Goal: Task Accomplishment & Management: Manage account settings

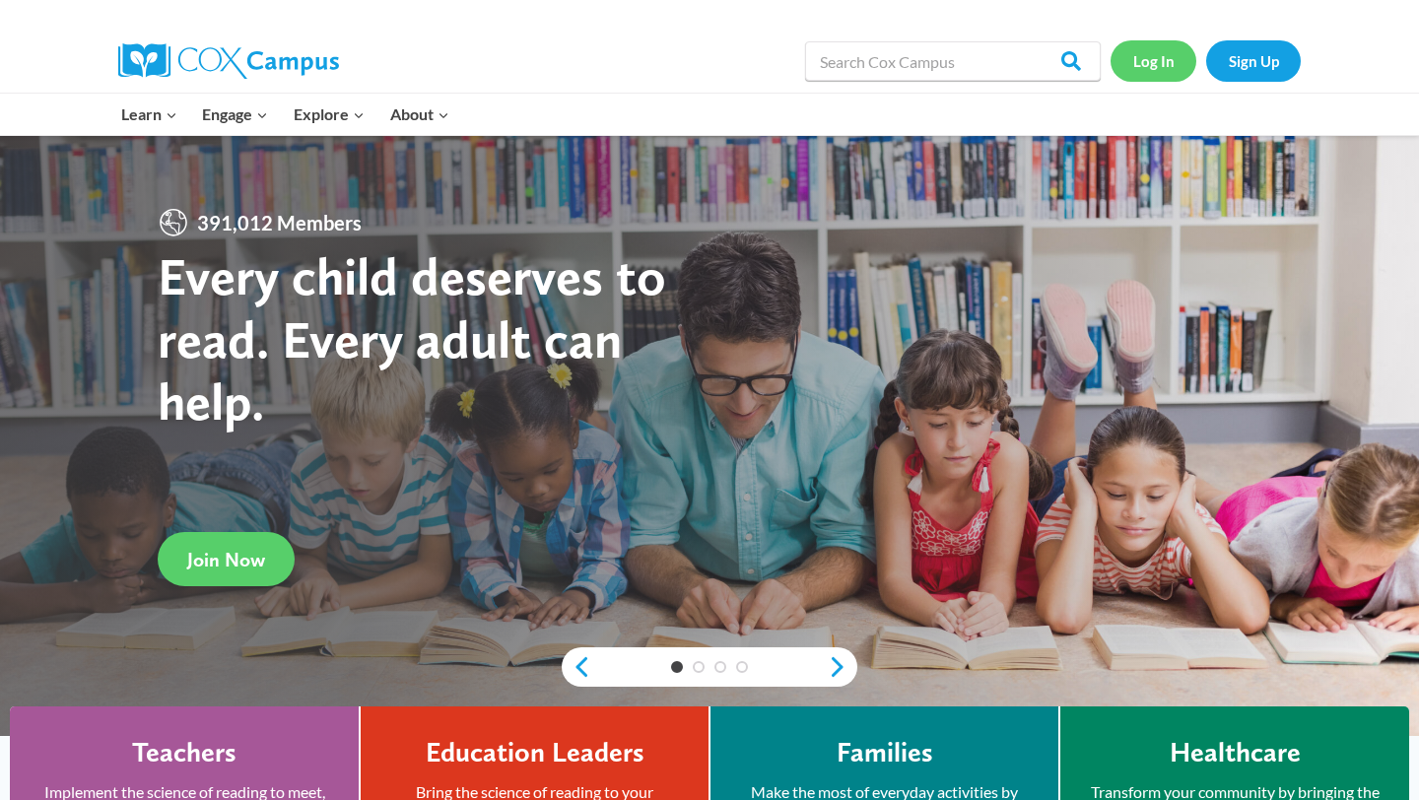
click at [1163, 62] on link "Log In" at bounding box center [1154, 60] width 86 height 40
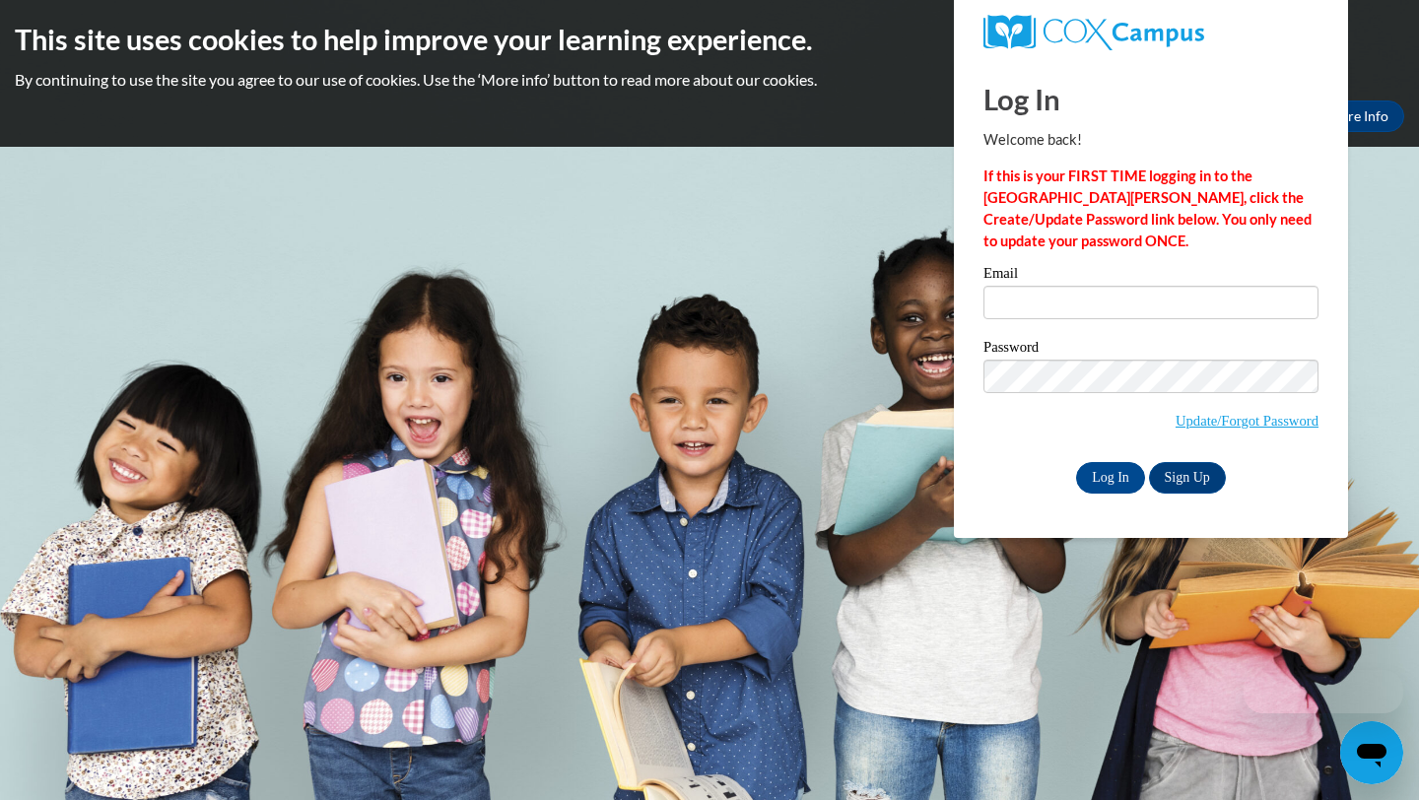
click at [1062, 275] on label "Email" at bounding box center [1151, 276] width 335 height 20
click at [1062, 286] on input "Email" at bounding box center [1151, 303] width 335 height 34
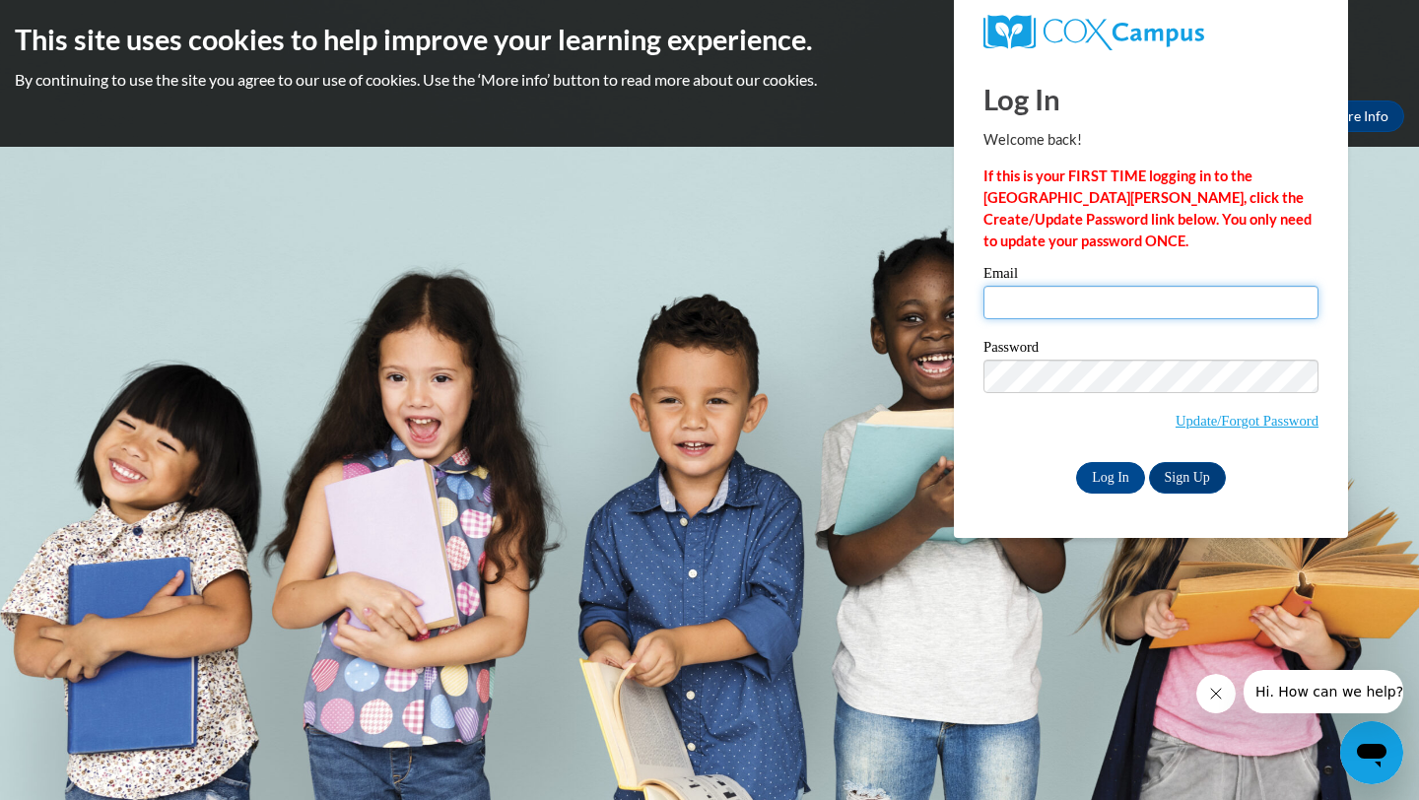
type input "edierognerud6@gmail.com"
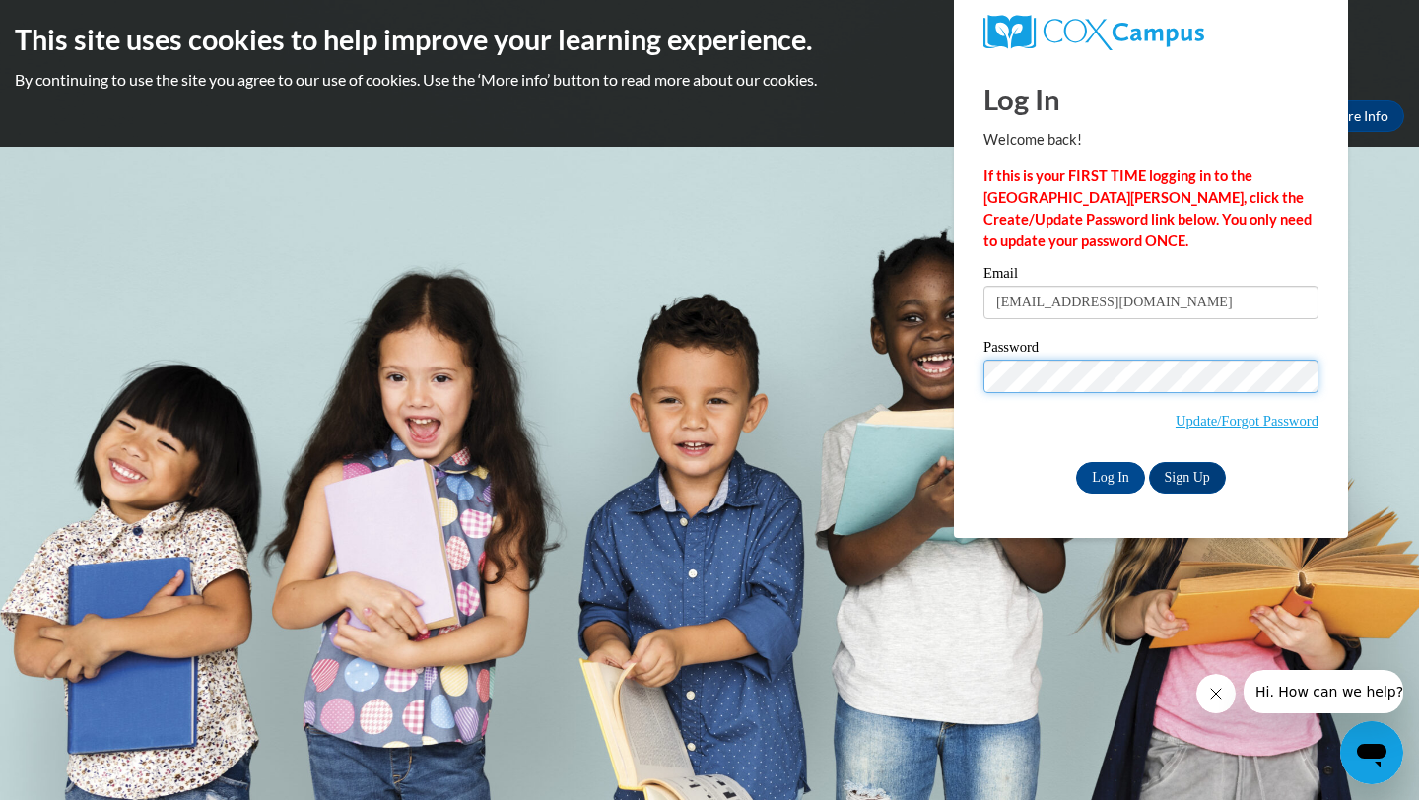
click at [1076, 462] on input "Log In" at bounding box center [1110, 478] width 69 height 32
click at [1101, 466] on input "Log In" at bounding box center [1110, 478] width 69 height 32
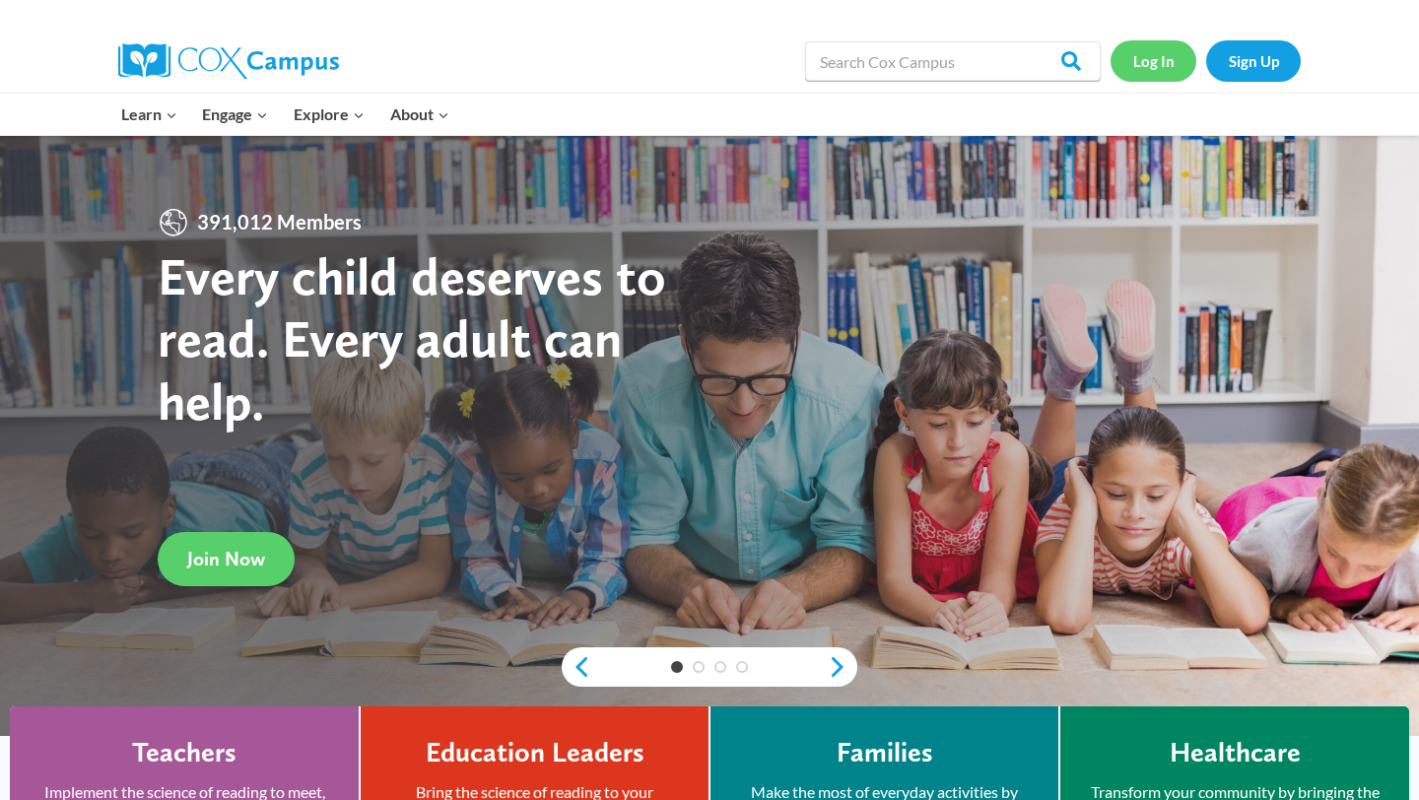
click at [1171, 61] on link "Log In" at bounding box center [1154, 60] width 86 height 40
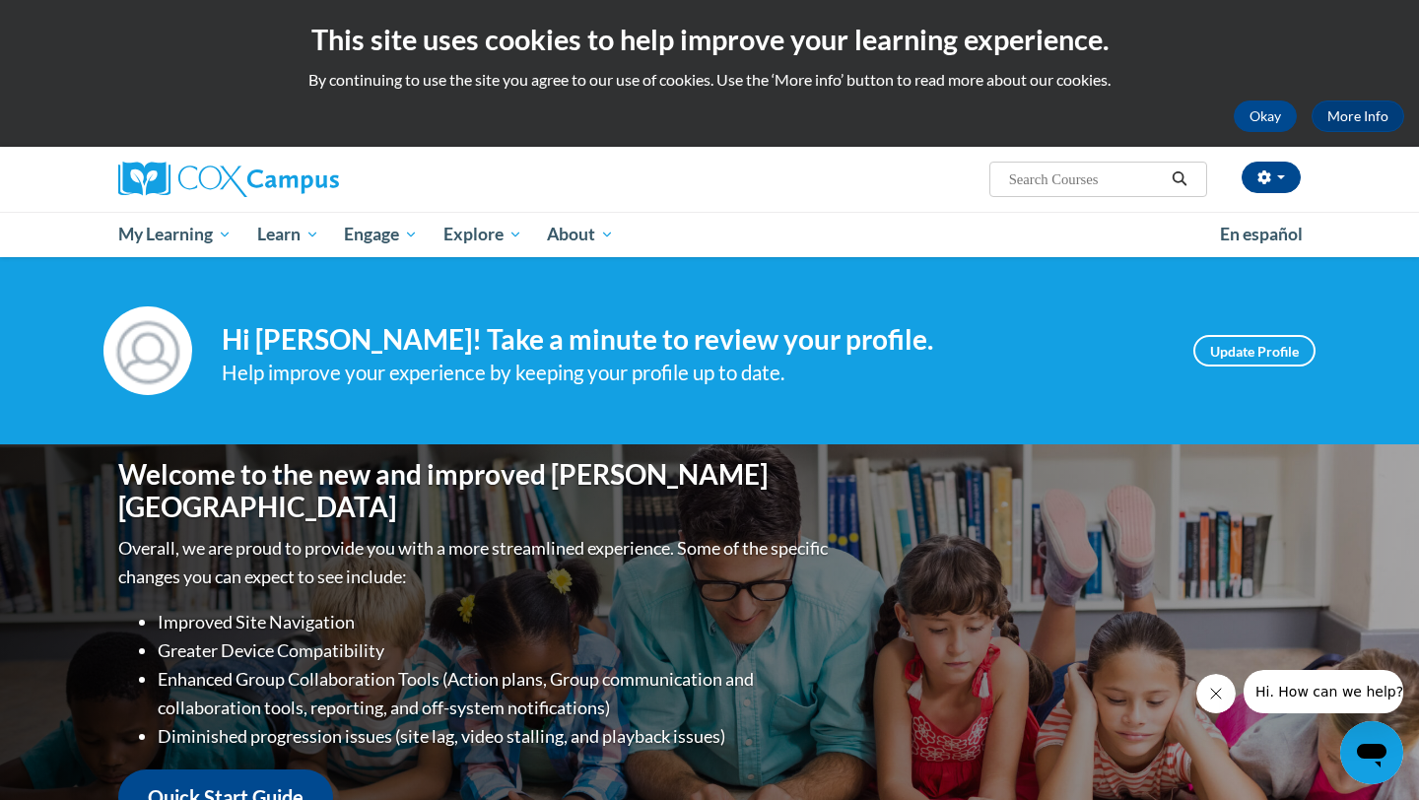
click at [1043, 189] on input "Search..." at bounding box center [1086, 180] width 158 height 24
